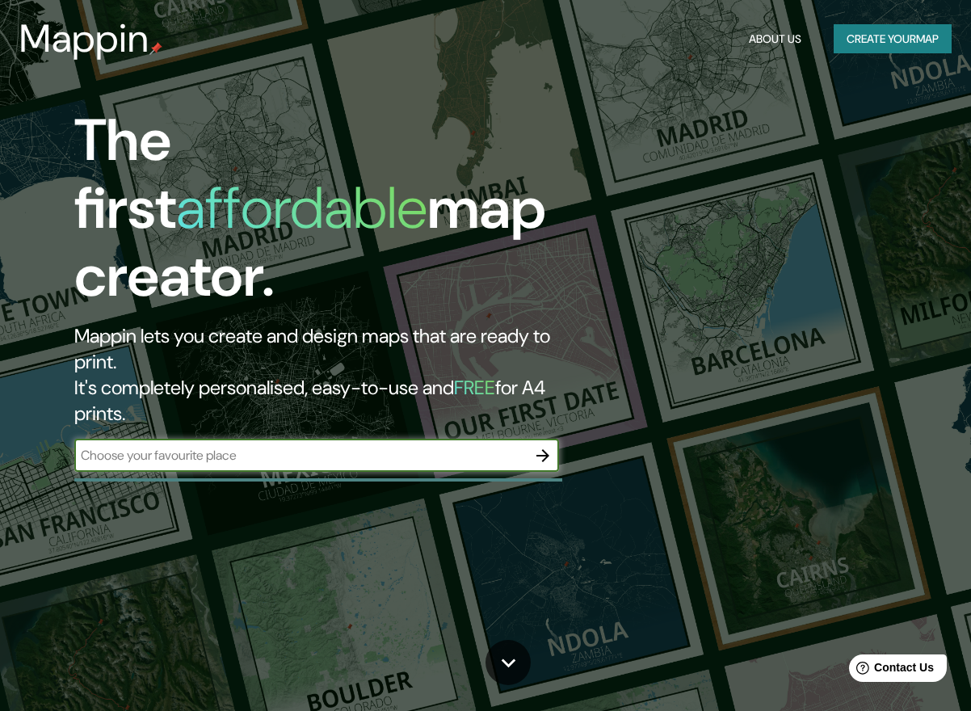
click at [852, 36] on button "Create your map" at bounding box center [893, 39] width 118 height 30
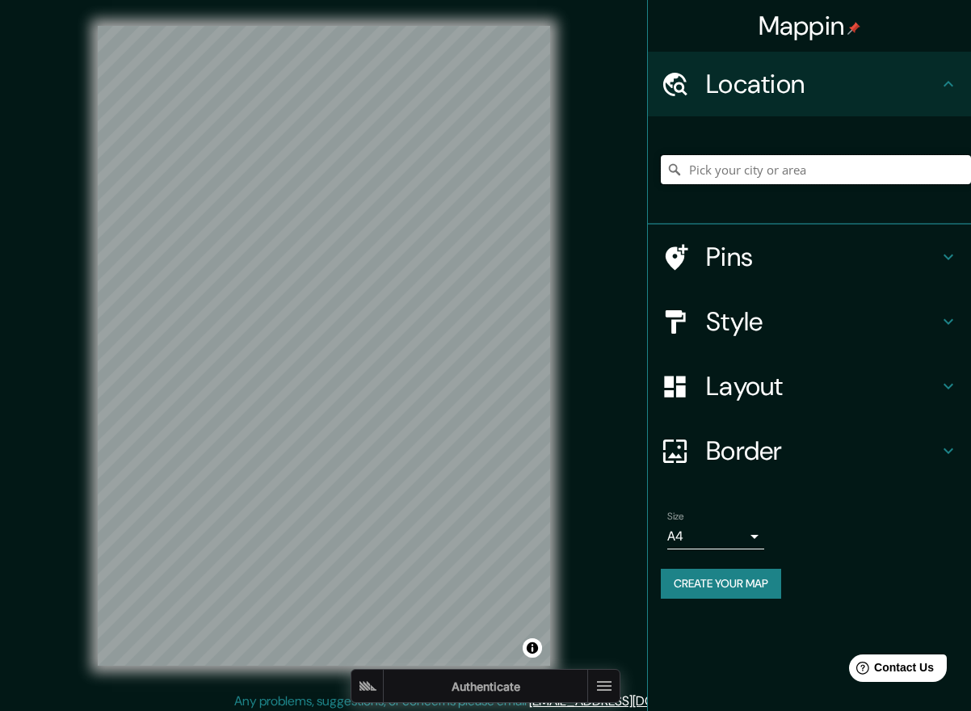
click at [722, 183] on input "Pick your city or area" at bounding box center [816, 169] width 310 height 29
type input "[US_STATE][GEOGRAPHIC_DATA], [US_STATE], [GEOGRAPHIC_DATA]"
click at [705, 551] on div "Size A4 single" at bounding box center [809, 530] width 297 height 52
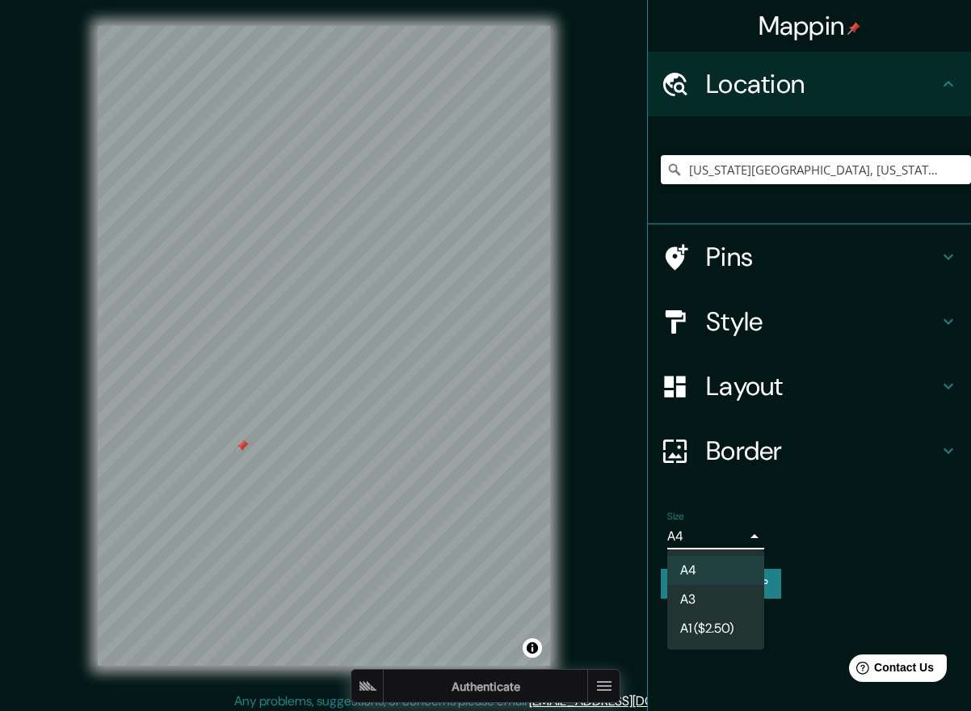
click at [705, 543] on body "Mappin Location [US_STATE][GEOGRAPHIC_DATA], [US_STATE], [GEOGRAPHIC_DATA] [US_…" at bounding box center [485, 355] width 971 height 711
click at [701, 538] on div at bounding box center [485, 355] width 971 height 711
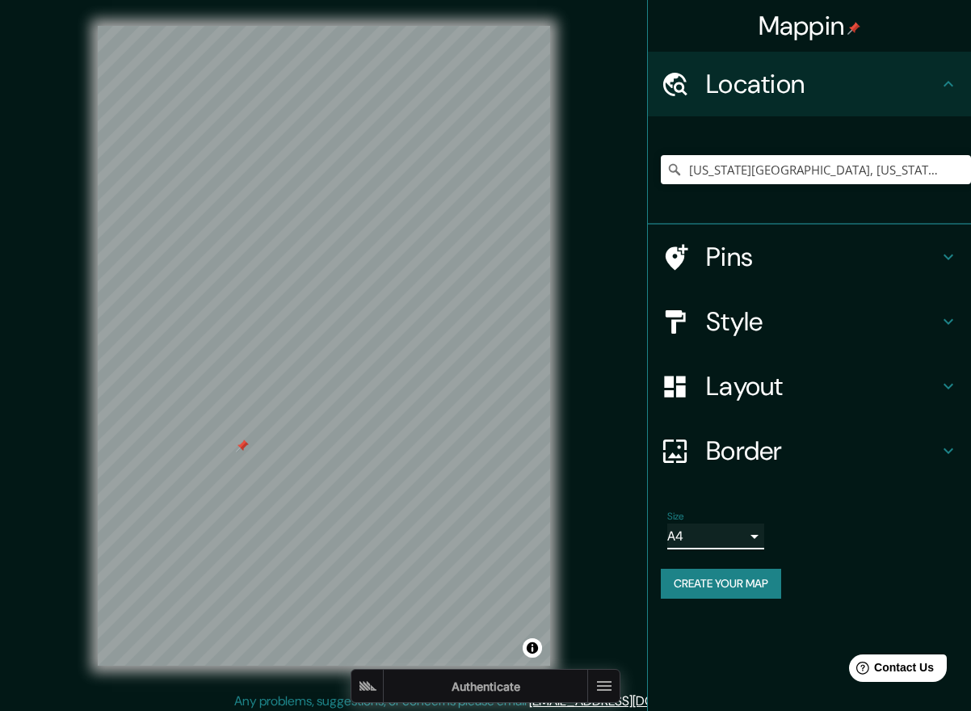
click at [239, 450] on div at bounding box center [242, 446] width 13 height 13
click at [698, 574] on button "Create your map" at bounding box center [721, 584] width 120 height 30
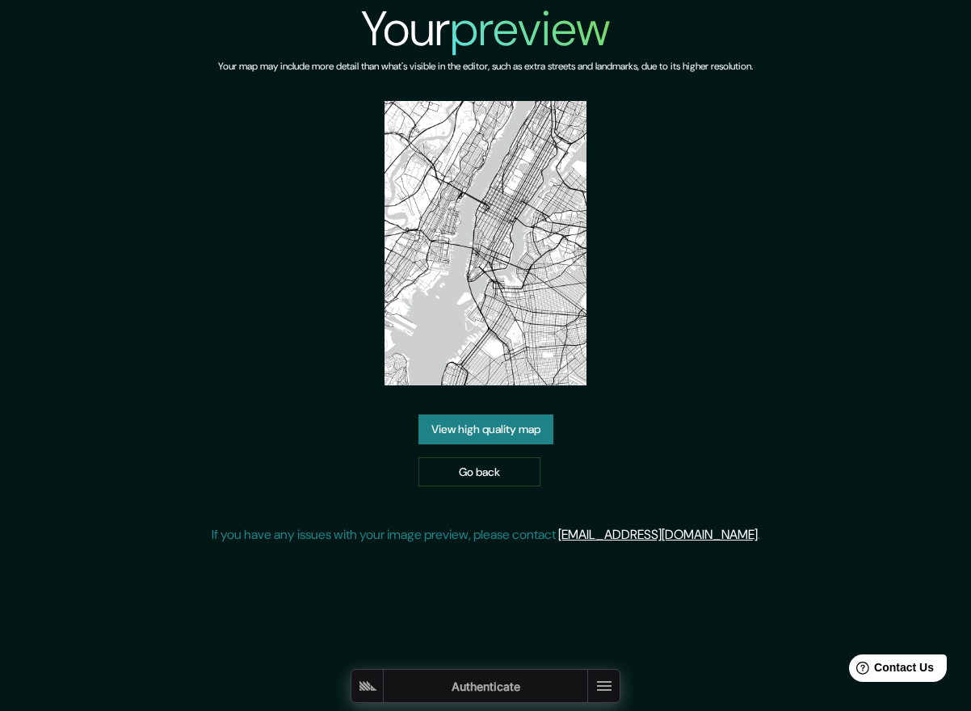
click at [514, 421] on link "View high quality map" at bounding box center [486, 429] width 135 height 30
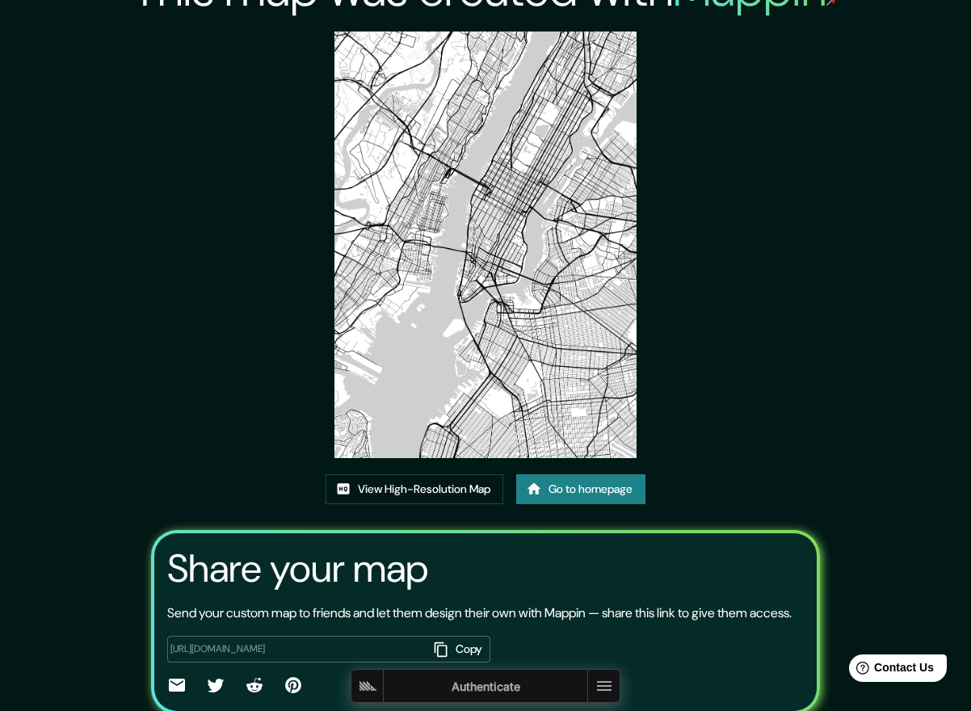
scroll to position [51, 0]
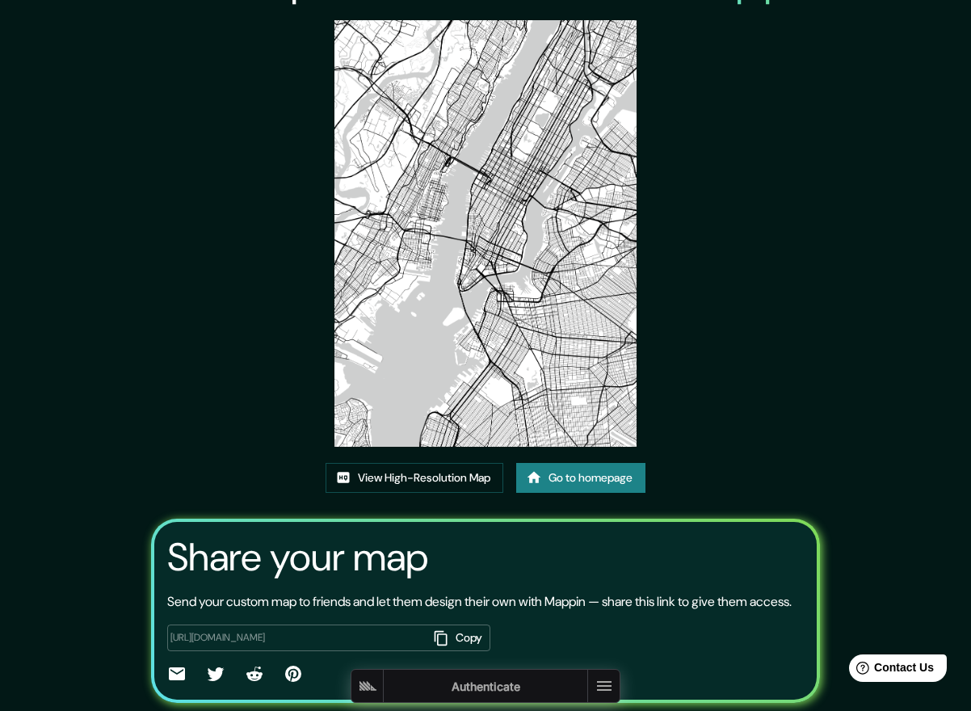
click at [442, 646] on icon "button" at bounding box center [441, 638] width 16 height 16
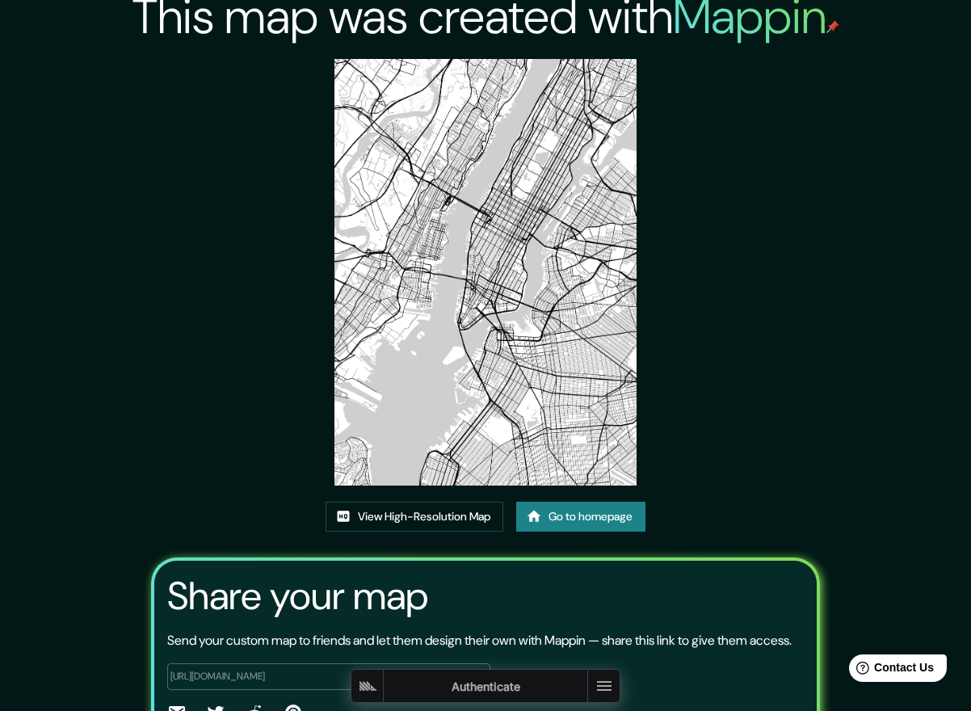
scroll to position [0, 0]
